Goal: Task Accomplishment & Management: Use online tool/utility

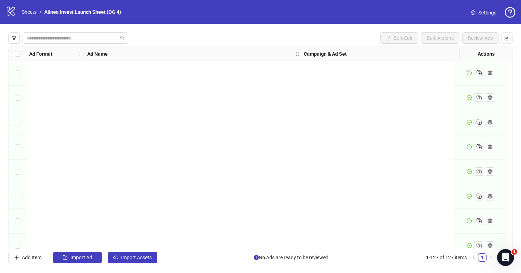
scroll to position [2942, 0]
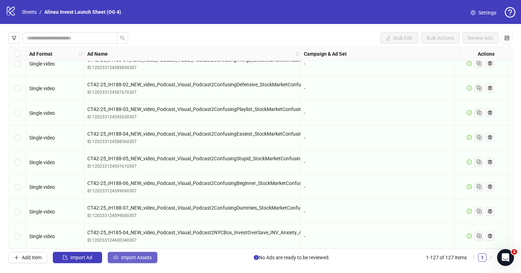
click at [135, 257] on span "Import Assets" at bounding box center [136, 257] width 31 height 6
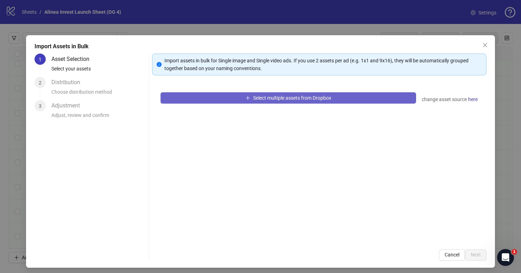
click at [248, 97] on icon "plus" at bounding box center [248, 97] width 4 height 0
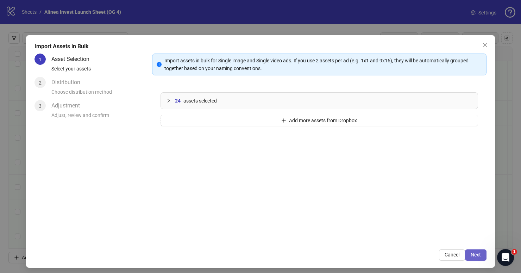
click at [470, 253] on button "Next" at bounding box center [475, 254] width 21 height 11
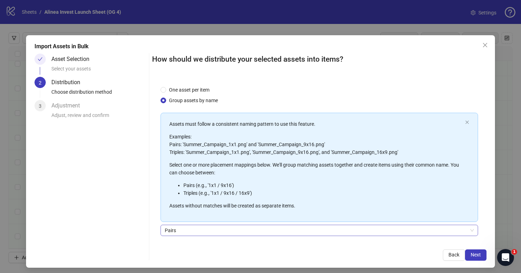
scroll to position [51, 0]
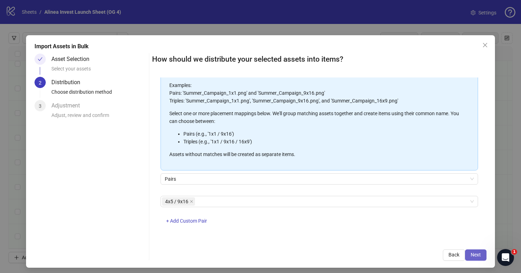
click at [478, 253] on span "Next" at bounding box center [475, 254] width 10 height 6
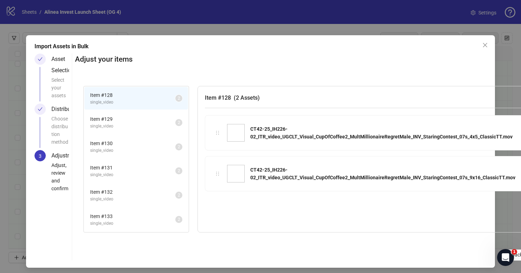
scroll to position [193, 0]
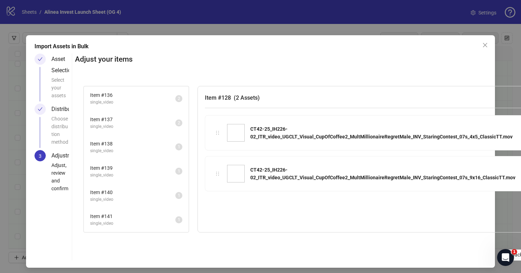
click at [138, 147] on span "single_video" at bounding box center [132, 150] width 85 height 7
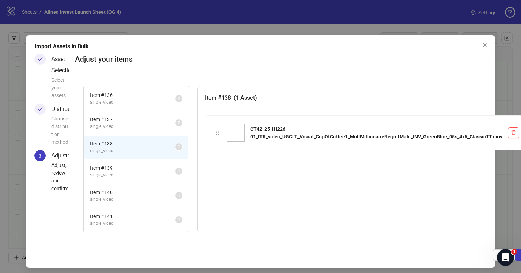
click at [135, 166] on span "Item # 139" at bounding box center [132, 168] width 85 height 8
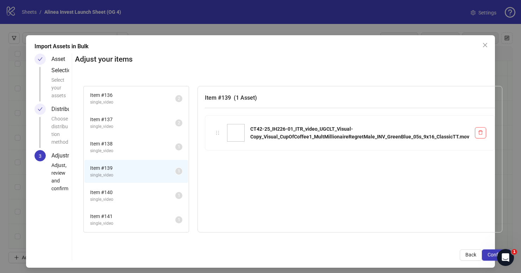
click at [134, 186] on li "Item # 140 single_video 1" at bounding box center [135, 195] width 103 height 23
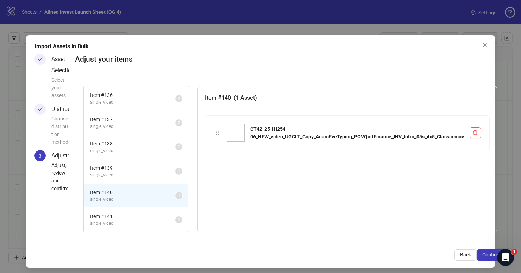
click at [134, 210] on li "Item # 141 single_video 1" at bounding box center [135, 219] width 103 height 23
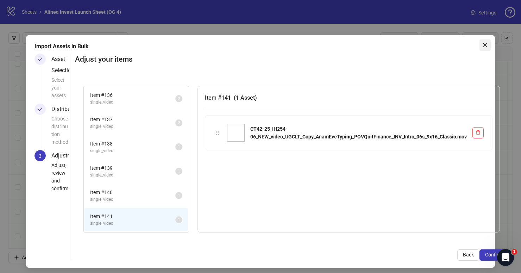
click at [483, 43] on icon "close" at bounding box center [485, 45] width 6 height 6
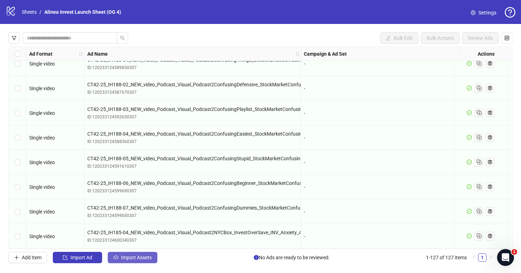
click at [132, 254] on button "Import Assets" at bounding box center [133, 256] width 50 height 11
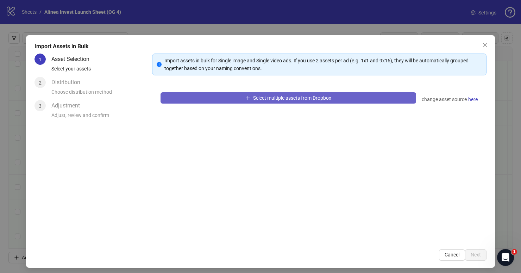
click at [306, 100] on span "Select multiple assets from Dropbox" at bounding box center [292, 98] width 78 height 6
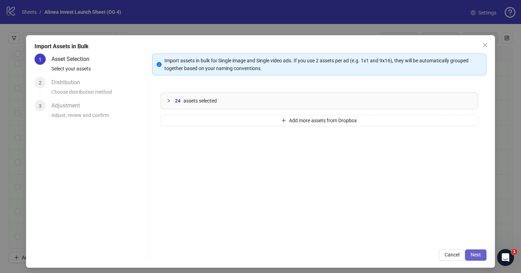
click at [474, 253] on span "Next" at bounding box center [475, 254] width 10 height 6
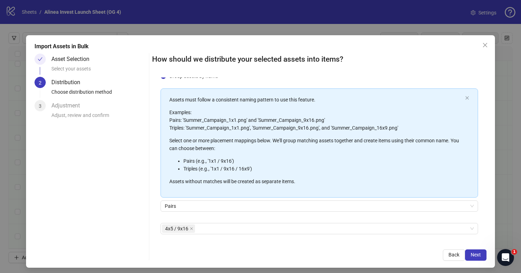
scroll to position [51, 0]
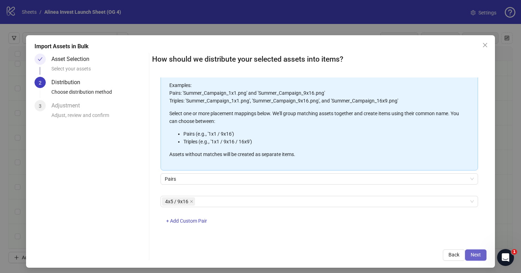
click at [475, 256] on span "Next" at bounding box center [475, 254] width 10 height 6
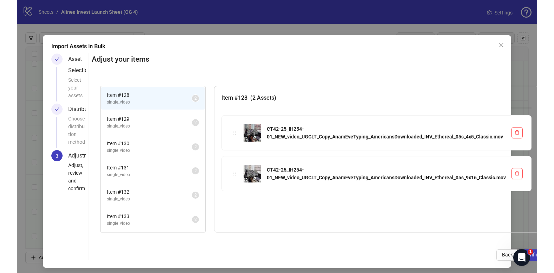
scroll to position [193, 0]
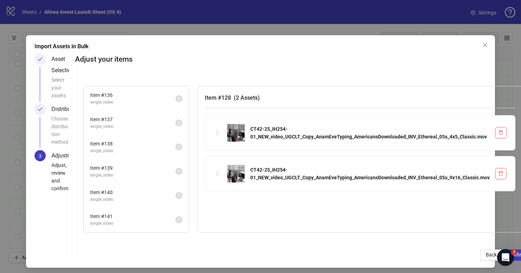
click at [132, 219] on span "Item # 141" at bounding box center [132, 216] width 85 height 8
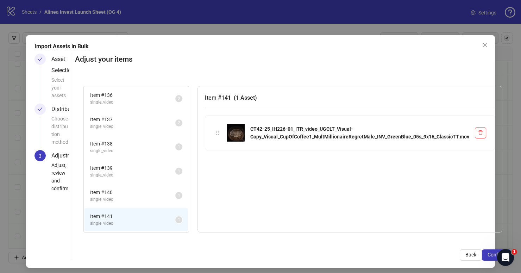
click at [130, 201] on span "single_video" at bounding box center [132, 199] width 85 height 7
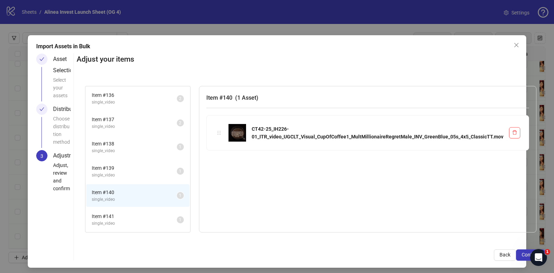
scroll to position [3, 0]
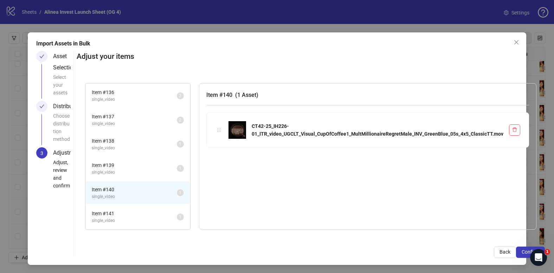
click at [141, 149] on span "single_video" at bounding box center [134, 148] width 85 height 7
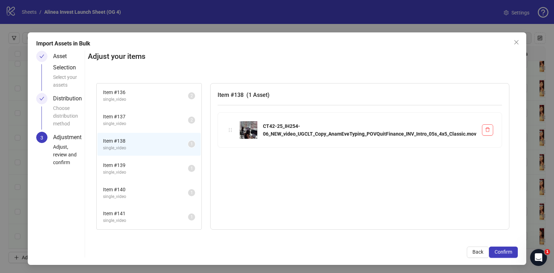
click at [141, 164] on span "Item # 139" at bounding box center [145, 165] width 85 height 8
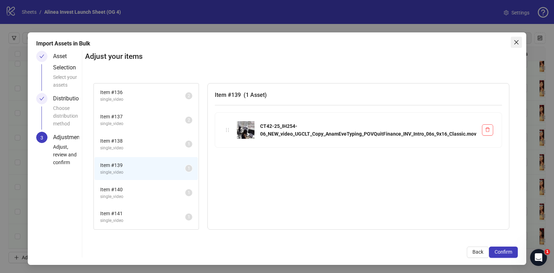
click at [514, 45] on button "Close" at bounding box center [516, 42] width 11 height 11
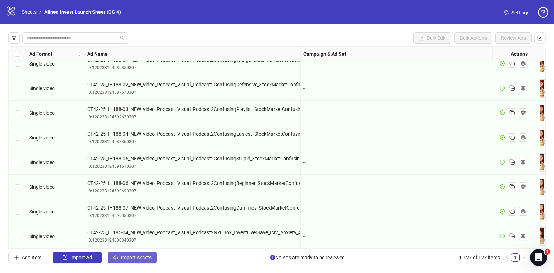
click at [136, 252] on button "Import Assets" at bounding box center [133, 256] width 50 height 11
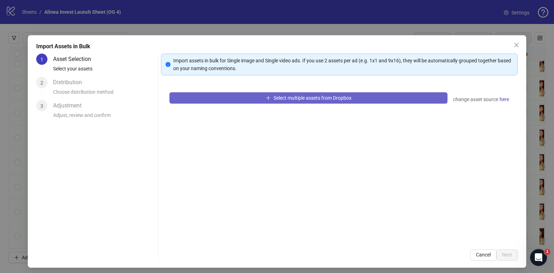
click at [227, 95] on button "Select multiple assets from Dropbox" at bounding box center [309, 97] width 278 height 11
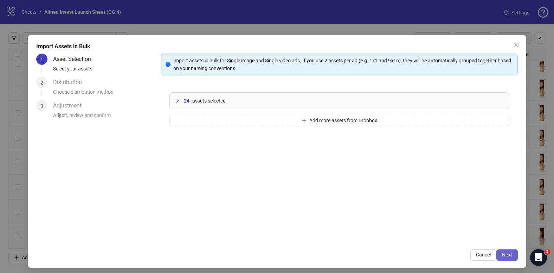
click at [510, 254] on span "Next" at bounding box center [507, 254] width 10 height 6
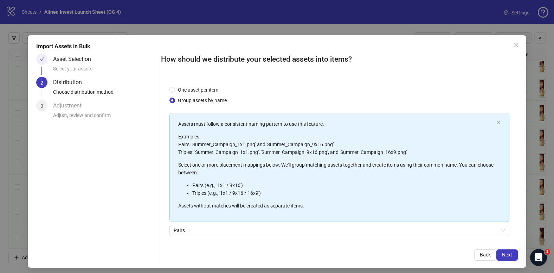
scroll to position [51, 0]
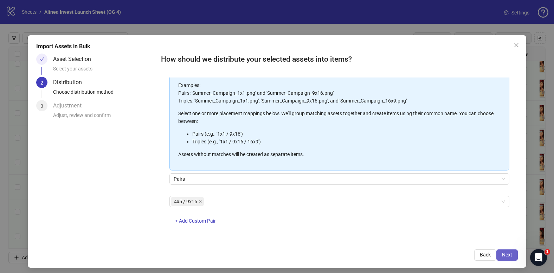
click at [504, 252] on span "Next" at bounding box center [507, 254] width 10 height 6
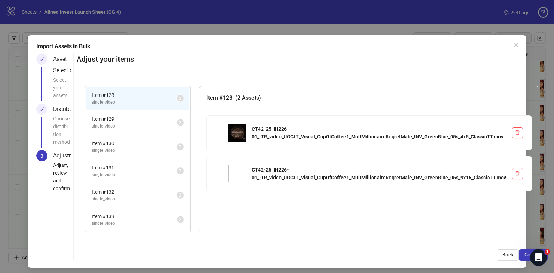
scroll to position [145, 0]
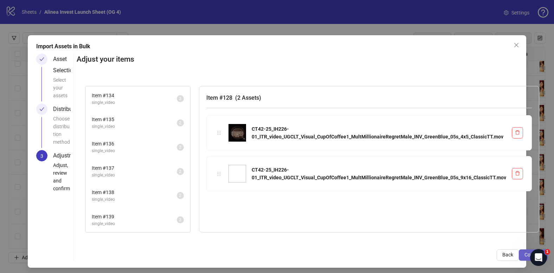
click at [520, 251] on button "Confirm" at bounding box center [533, 254] width 29 height 11
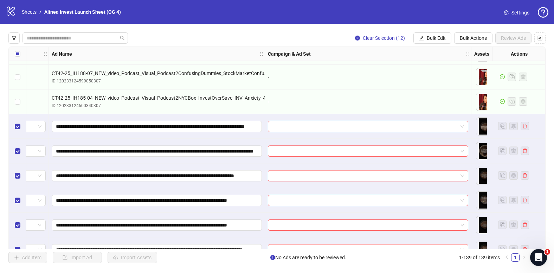
scroll to position [3074, 49]
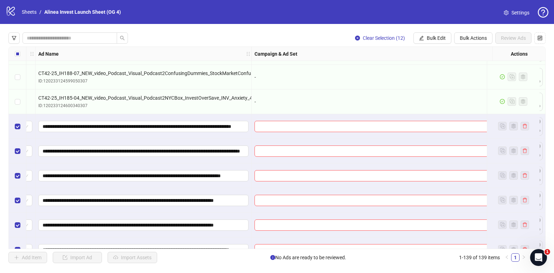
drag, startPoint x: 457, startPoint y: 52, endPoint x: 500, endPoint y: 51, distance: 42.9
click at [501, 51] on div "Ad Format Ad Name Campaign & Ad Set Assets Descriptions Headlines Primary Texts…" at bounding box center [405, 54] width 890 height 14
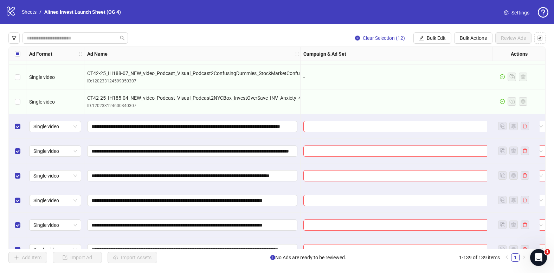
scroll to position [3074, 9]
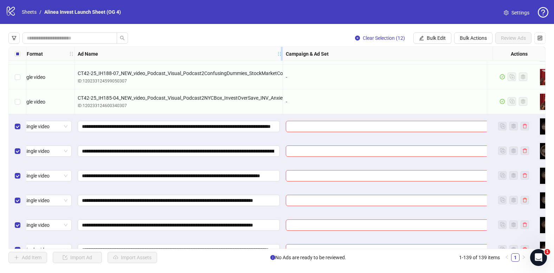
drag, startPoint x: 290, startPoint y: 52, endPoint x: 281, endPoint y: 52, distance: 9.5
click at [282, 52] on icon "holder" at bounding box center [284, 53] width 5 height 5
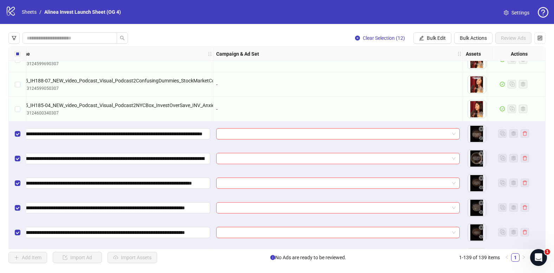
scroll to position [3066, 132]
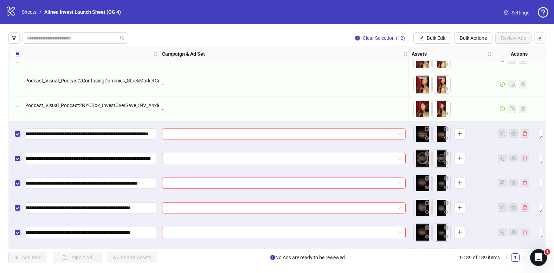
click at [400, 134] on span at bounding box center [283, 133] width 235 height 11
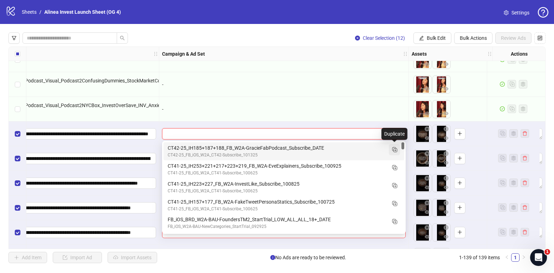
click at [397, 150] on rect "Duplicate" at bounding box center [396, 150] width 4 height 4
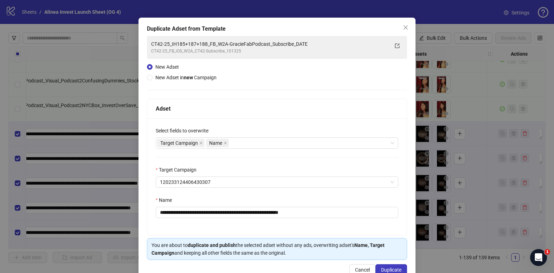
scroll to position [21, 0]
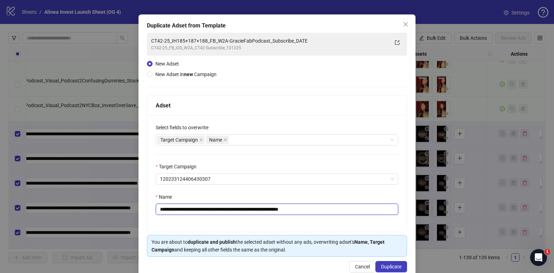
drag, startPoint x: 216, startPoint y: 208, endPoint x: 189, endPoint y: 208, distance: 26.7
click at [189, 208] on input "**********" at bounding box center [277, 208] width 243 height 11
drag, startPoint x: 267, startPoint y: 209, endPoint x: 228, endPoint y: 210, distance: 39.0
click at [228, 210] on input "**********" at bounding box center [277, 208] width 243 height 11
paste input "text"
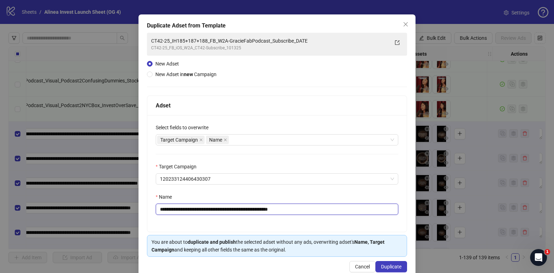
drag, startPoint x: 289, startPoint y: 210, endPoint x: 349, endPoint y: 214, distance: 59.6
click at [349, 214] on input "**********" at bounding box center [277, 208] width 243 height 11
type input "**********"
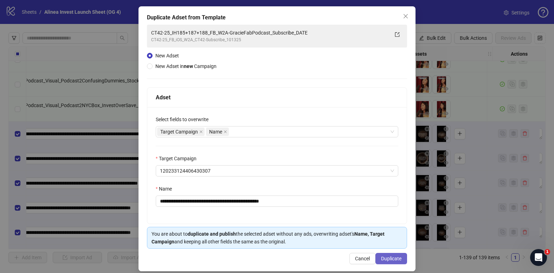
click at [392, 257] on span "Duplicate" at bounding box center [391, 258] width 20 height 6
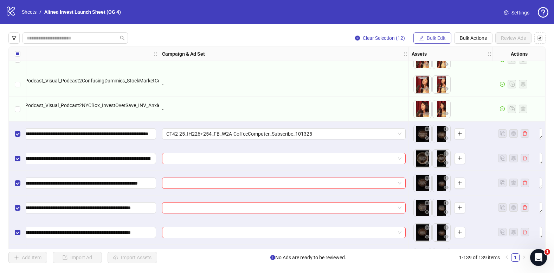
click at [438, 38] on span "Bulk Edit" at bounding box center [436, 38] width 19 height 6
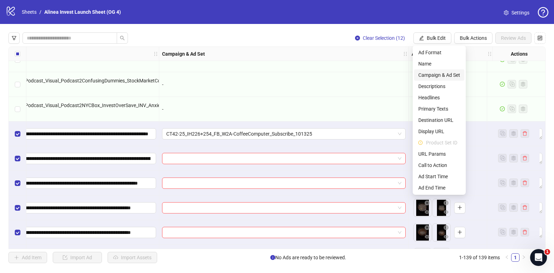
click at [443, 76] on span "Campaign & Ad Set" at bounding box center [440, 75] width 42 height 8
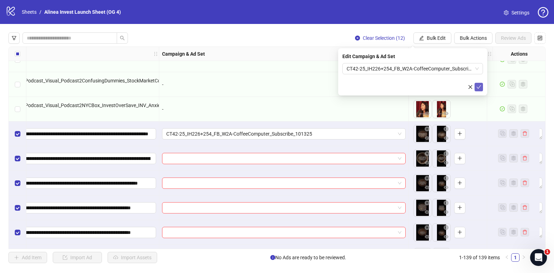
click at [479, 87] on icon "check" at bounding box center [479, 87] width 5 height 4
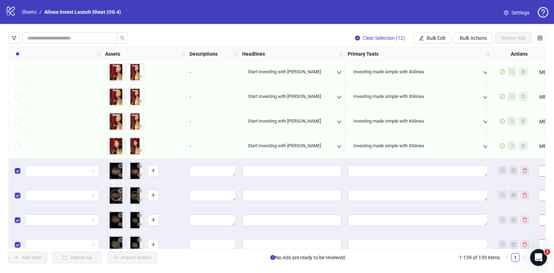
scroll to position [3032, 447]
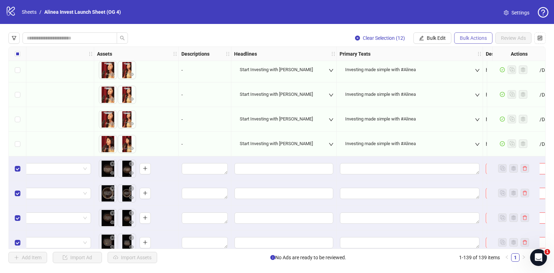
click at [465, 39] on span "Bulk Actions" at bounding box center [473, 38] width 27 height 6
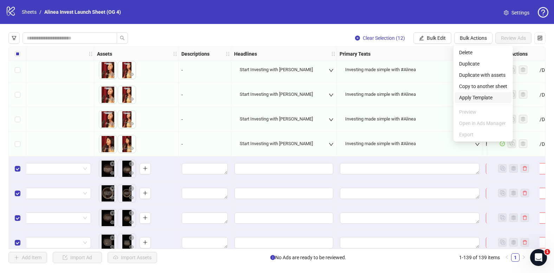
click at [471, 94] on span "Apply Template" at bounding box center [483, 98] width 48 height 8
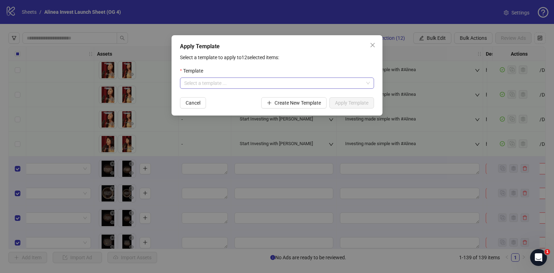
click at [257, 86] on input "search" at bounding box center [273, 83] width 179 height 11
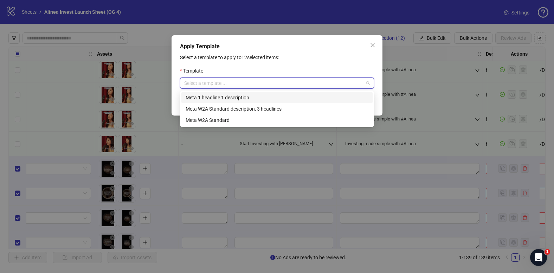
click at [250, 98] on div "Meta 1 headline 1 description" at bounding box center [277, 98] width 183 height 8
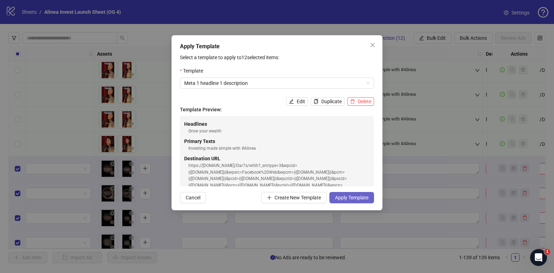
click at [354, 196] on span "Apply Template" at bounding box center [351, 198] width 33 height 6
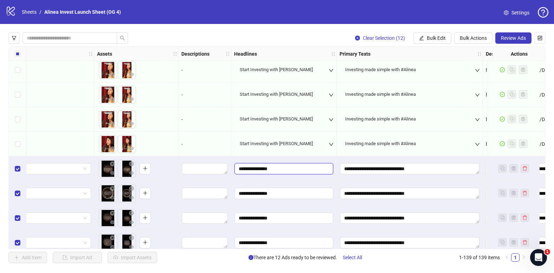
click at [283, 173] on input "**********" at bounding box center [284, 168] width 99 height 11
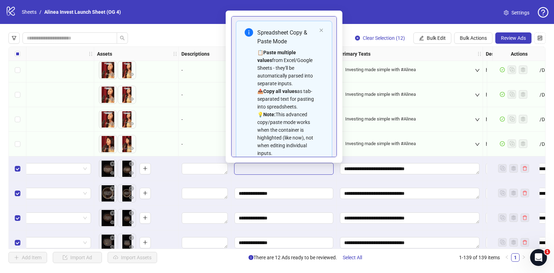
scroll to position [40, 0]
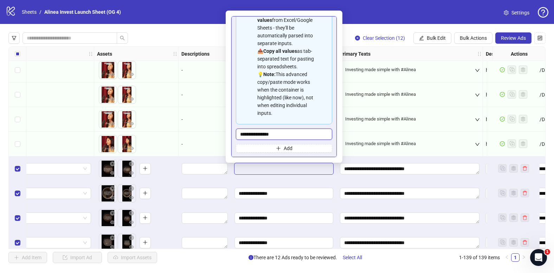
click at [282, 131] on input "**********" at bounding box center [284, 133] width 96 height 11
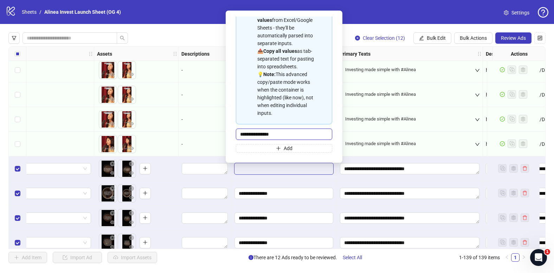
click at [282, 131] on input "**********" at bounding box center [284, 133] width 96 height 11
type input "**********"
click at [442, 39] on span "Bulk Edit" at bounding box center [436, 38] width 19 height 6
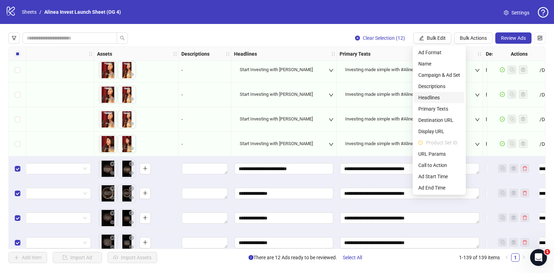
click at [441, 98] on span "Headlines" at bounding box center [440, 98] width 42 height 8
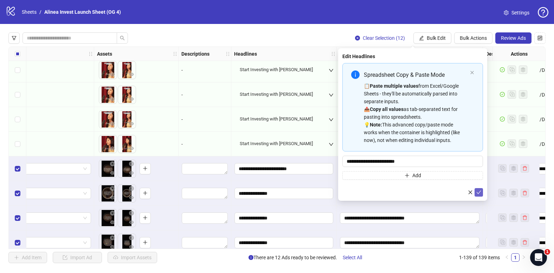
click at [477, 195] on span "submit" at bounding box center [479, 192] width 5 height 6
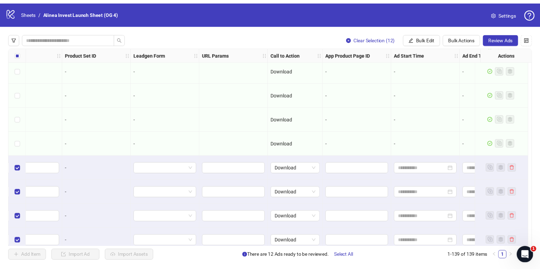
scroll to position [3238, 1336]
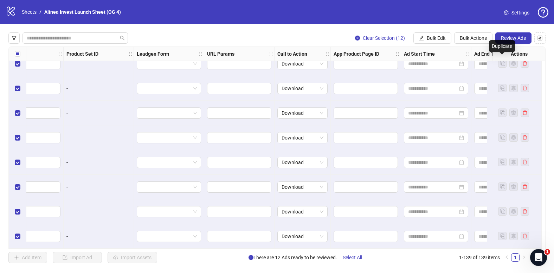
click at [512, 40] on div "Duplicate" at bounding box center [502, 46] width 26 height 12
click at [520, 37] on span "Review Ads" at bounding box center [513, 38] width 25 height 6
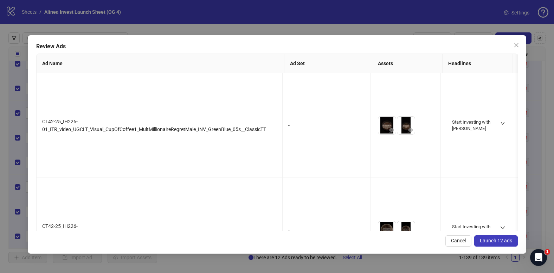
click at [507, 238] on span "Launch 12 ads" at bounding box center [496, 240] width 32 height 6
